Goal: Check status: Check status

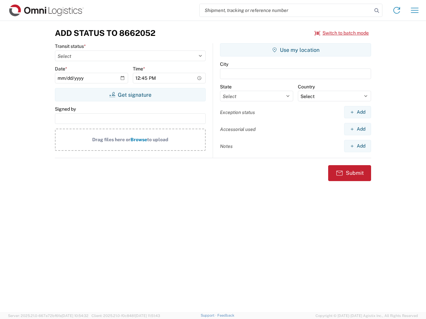
click at [286, 10] on input "search" at bounding box center [286, 10] width 172 height 13
click at [377, 11] on icon at bounding box center [376, 10] width 9 height 9
click at [396, 10] on icon at bounding box center [396, 10] width 11 height 11
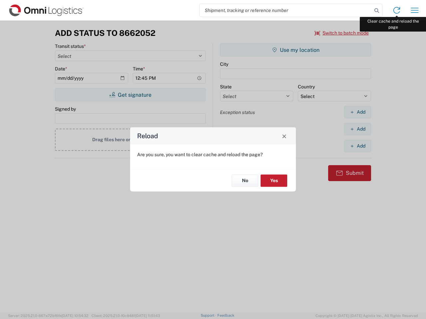
click at [414, 10] on div "Reload Are you sure, you want to clear cache and reload the page? No Yes" at bounding box center [213, 159] width 426 height 319
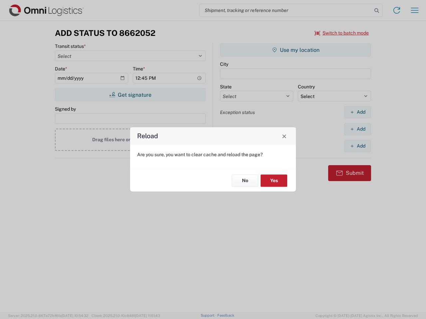
click at [342, 33] on div "Reload Are you sure, you want to clear cache and reload the page? No Yes" at bounding box center [213, 159] width 426 height 319
click at [130, 95] on div "Reload Are you sure, you want to clear cache and reload the page? No Yes" at bounding box center [213, 159] width 426 height 319
click at [295, 50] on div "Reload Are you sure, you want to clear cache and reload the page? No Yes" at bounding box center [213, 159] width 426 height 319
click at [357, 112] on div "Reload Are you sure, you want to clear cache and reload the page? No Yes" at bounding box center [213, 159] width 426 height 319
click at [357, 129] on div "Reload Are you sure, you want to clear cache and reload the page? No Yes" at bounding box center [213, 159] width 426 height 319
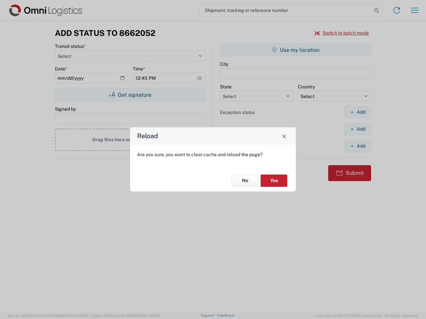
click at [357, 146] on div "Reload Are you sure, you want to clear cache and reload the page? No Yes" at bounding box center [213, 159] width 426 height 319
